Goal: Information Seeking & Learning: Learn about a topic

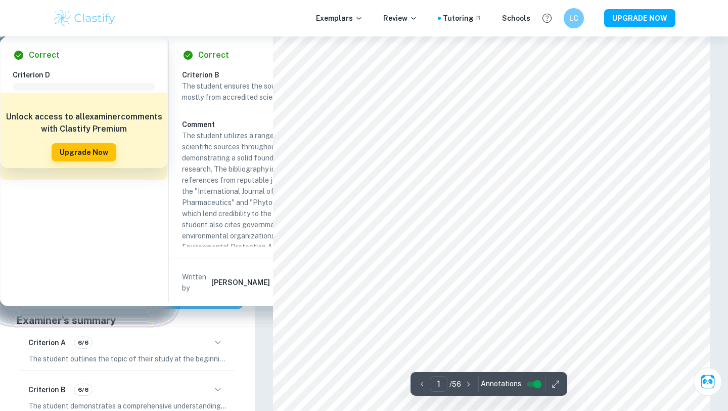
scroll to position [799, 0]
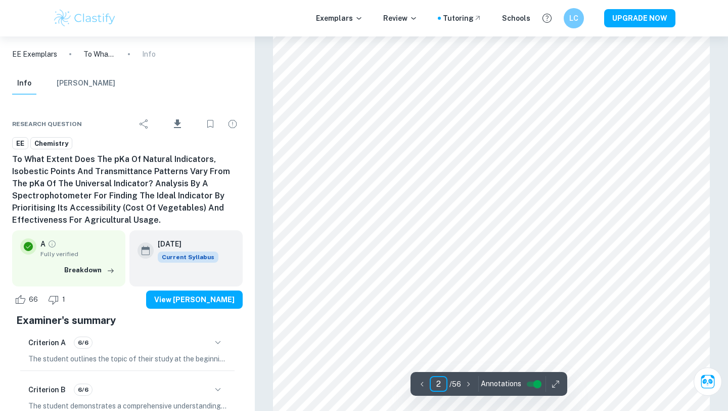
click at [436, 379] on input "1" at bounding box center [439, 384] width 18 height 16
type input "15"
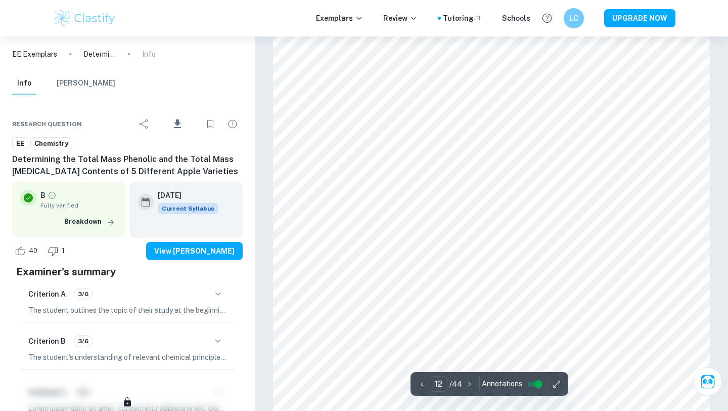
scroll to position [7689, 0]
type input "6"
